Goal: Task Accomplishment & Management: Manage account settings

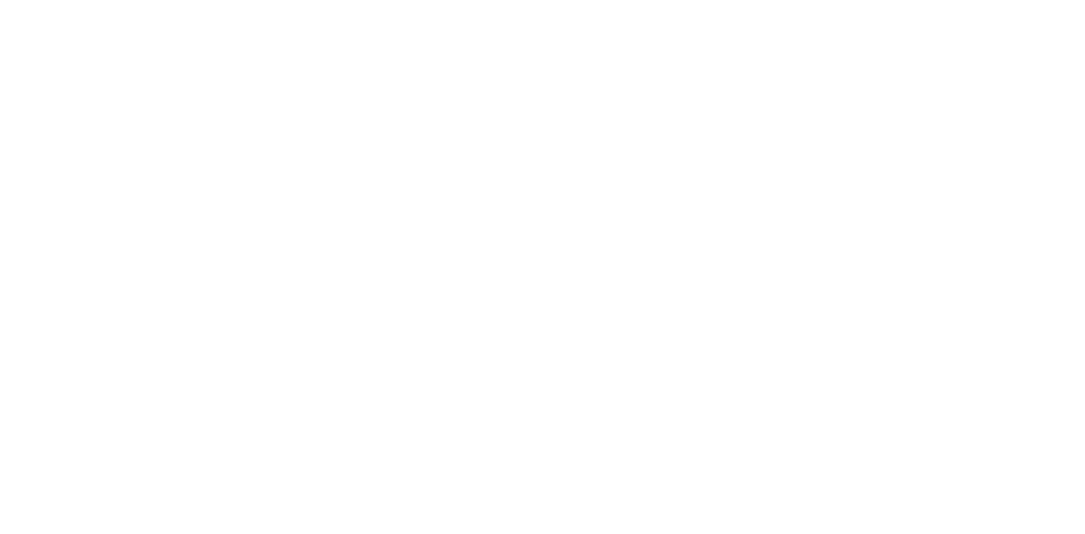
click at [1057, 7] on html at bounding box center [542, 3] width 1085 height 7
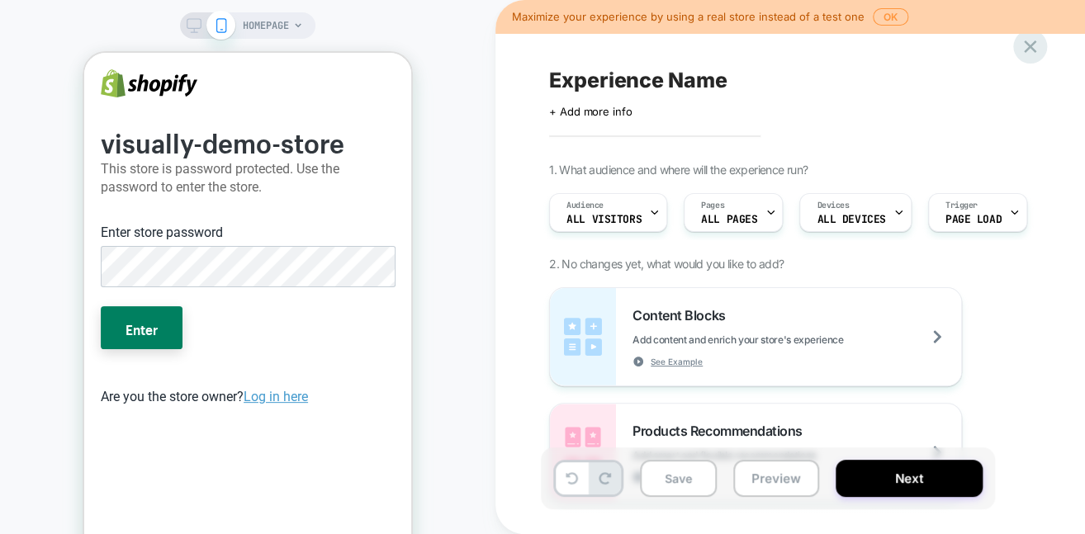
click at [1022, 48] on icon at bounding box center [1030, 46] width 22 height 22
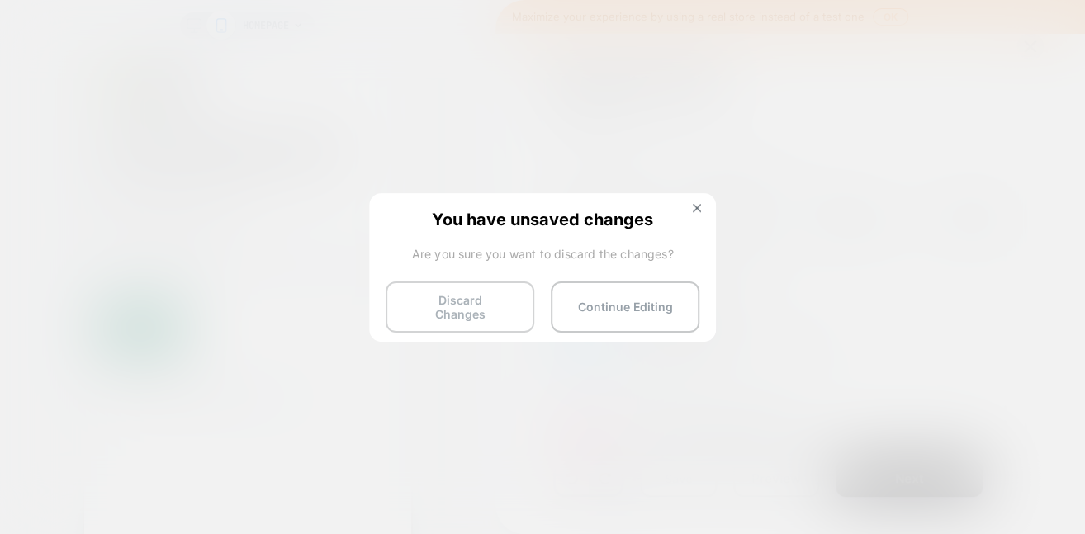
click at [462, 296] on button "Discard Changes" at bounding box center [459, 306] width 149 height 51
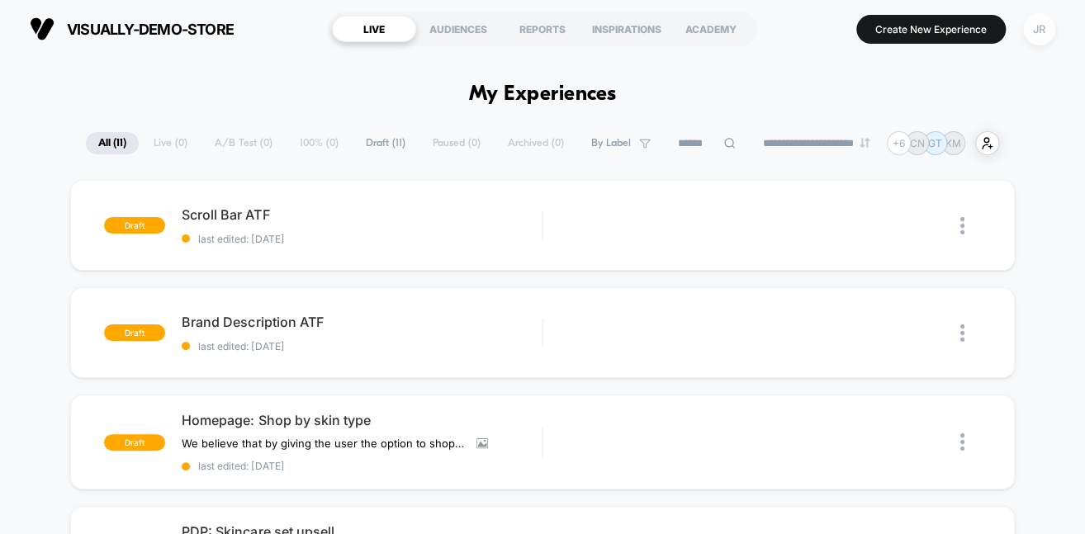
click at [1041, 26] on div "JR" at bounding box center [1039, 29] width 32 height 32
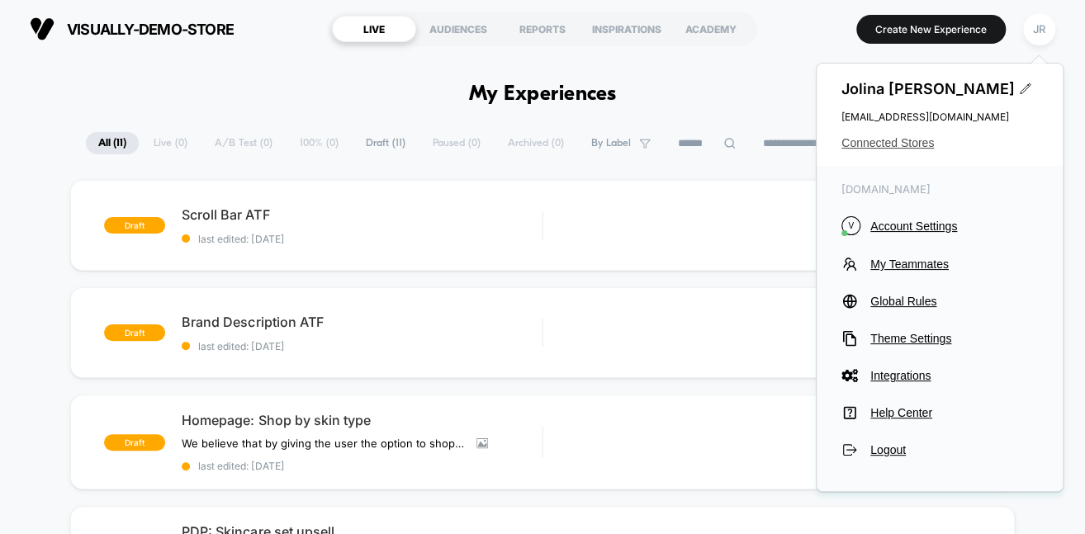
click at [914, 144] on span "Connected Stores" at bounding box center [939, 142] width 196 height 13
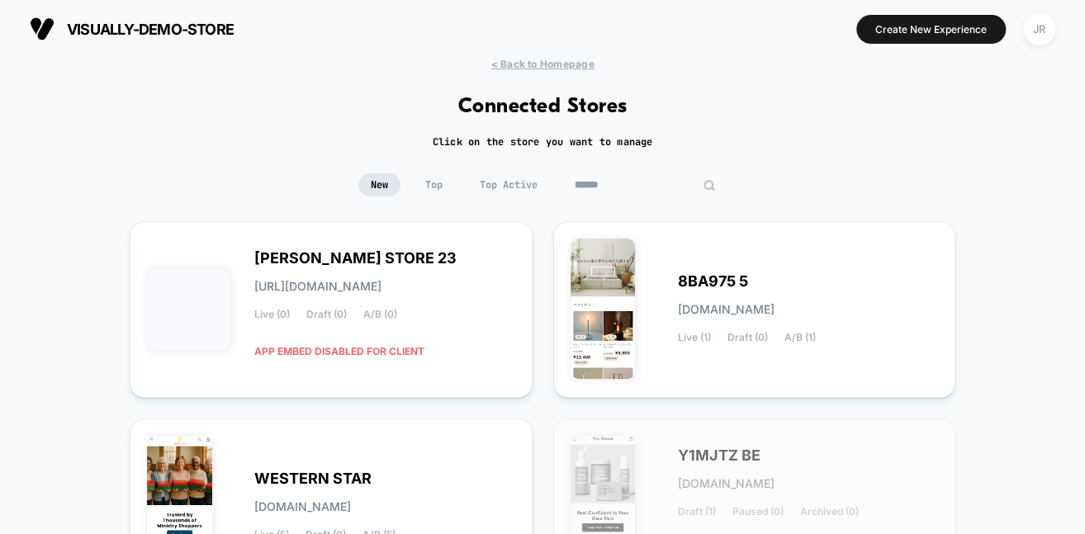
click at [621, 187] on input at bounding box center [644, 184] width 165 height 23
paste input "*********"
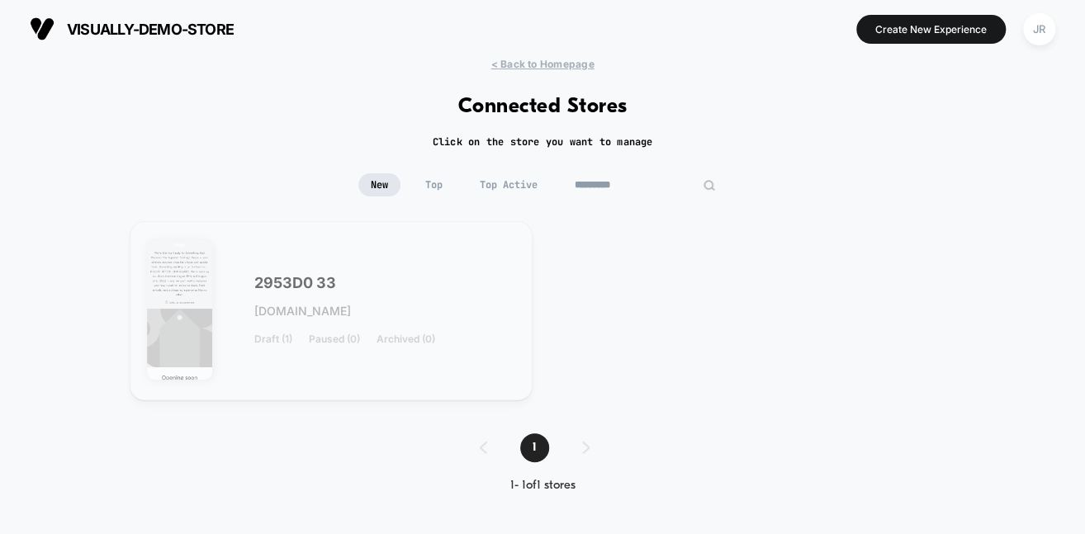
type input "*********"
click at [406, 287] on div "2953D0 33 [DOMAIN_NAME] Draft (1) Paused (0) Archived (0)" at bounding box center [384, 311] width 261 height 68
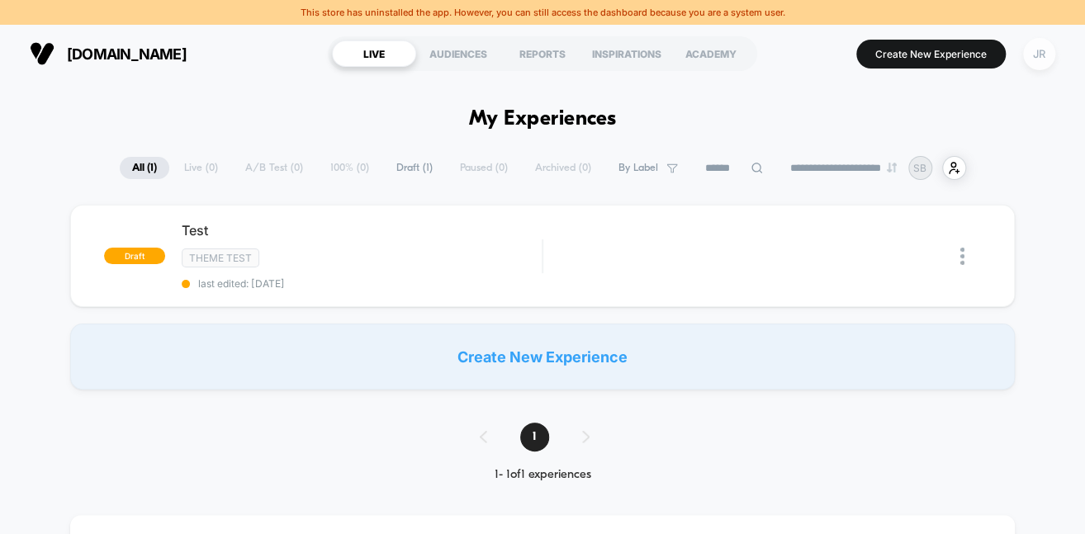
click at [1043, 51] on div "JR" at bounding box center [1039, 54] width 32 height 32
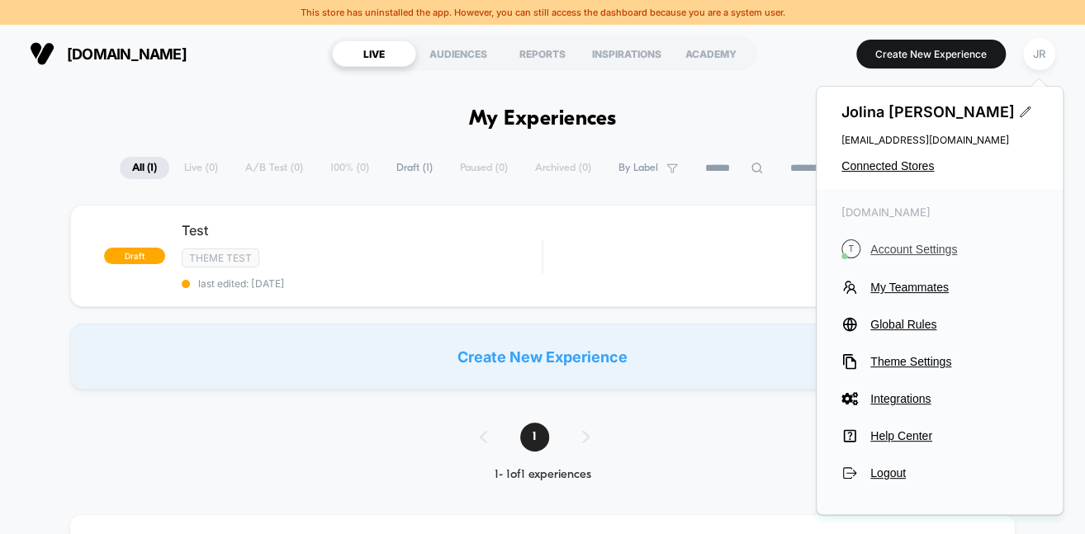
click at [918, 244] on span "Account Settings" at bounding box center [954, 249] width 168 height 13
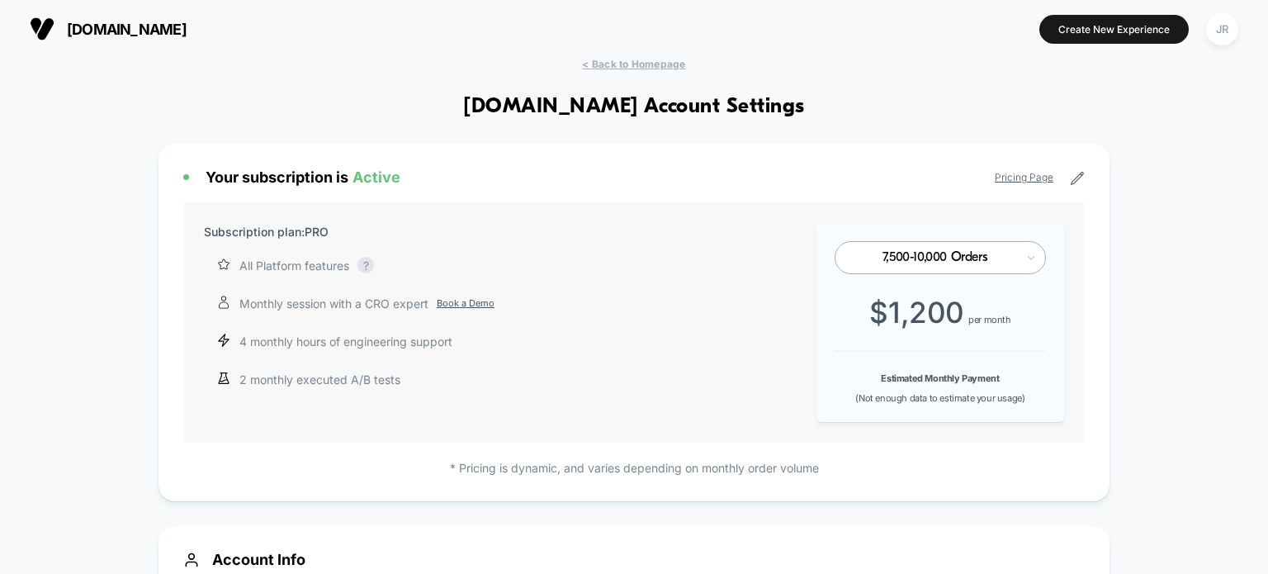
drag, startPoint x: 111, startPoint y: 170, endPoint x: 172, endPoint y: 85, distance: 104.2
